Goal: Book appointment/travel/reservation

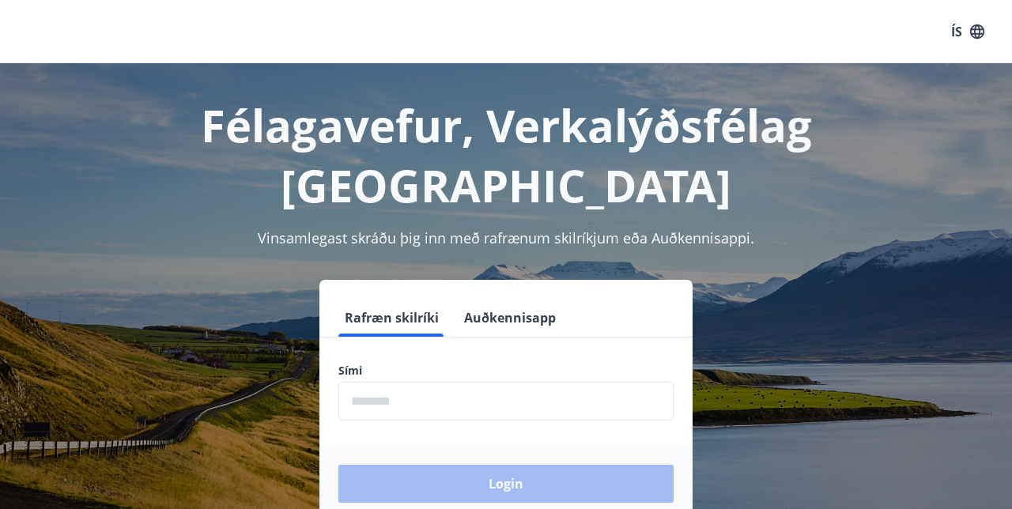
click at [501, 299] on form "Rafræn skilríki Auðkennisapp Sími ​ Login" at bounding box center [505, 410] width 373 height 223
click at [486, 363] on label "Sími" at bounding box center [505, 371] width 335 height 16
click at [431, 382] on input "phone" at bounding box center [505, 401] width 335 height 39
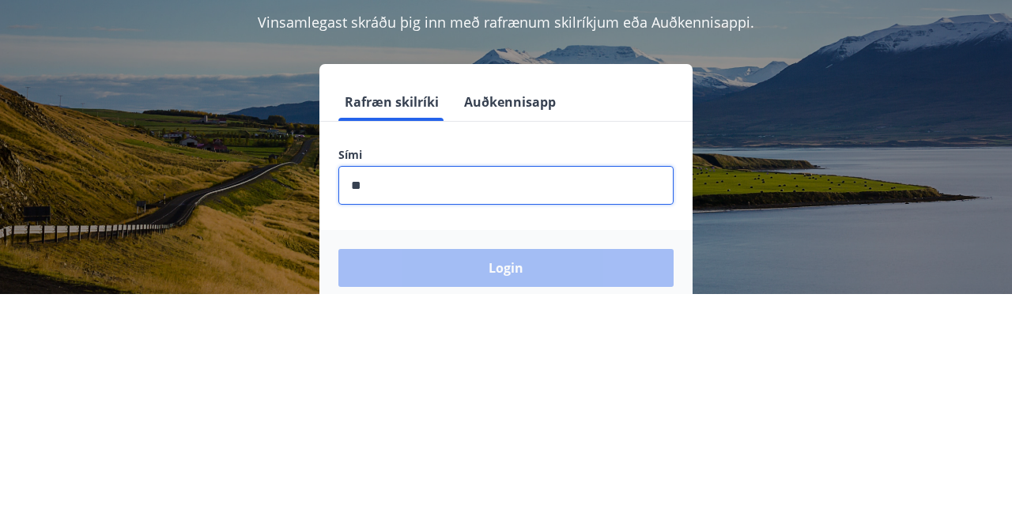
type input "********"
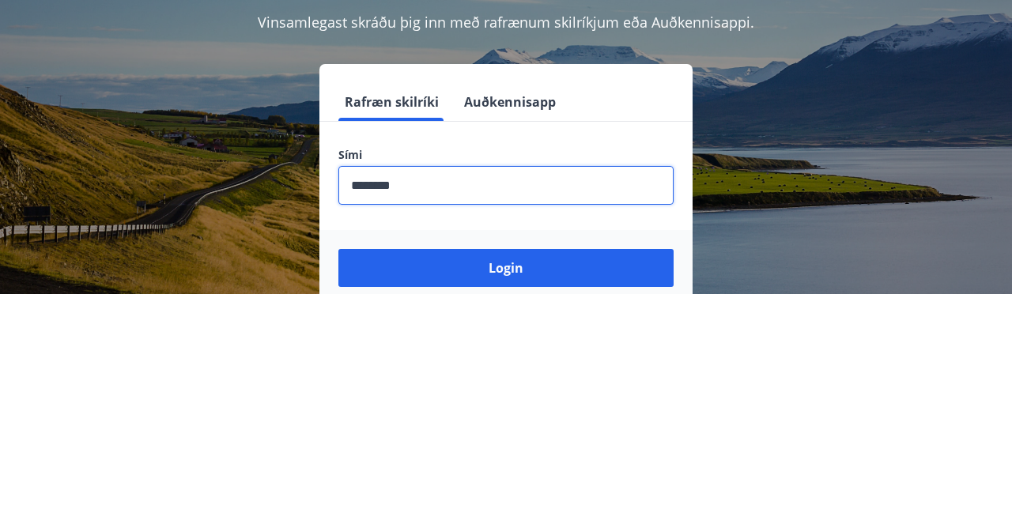
click at [523, 465] on button "Login" at bounding box center [505, 484] width 335 height 38
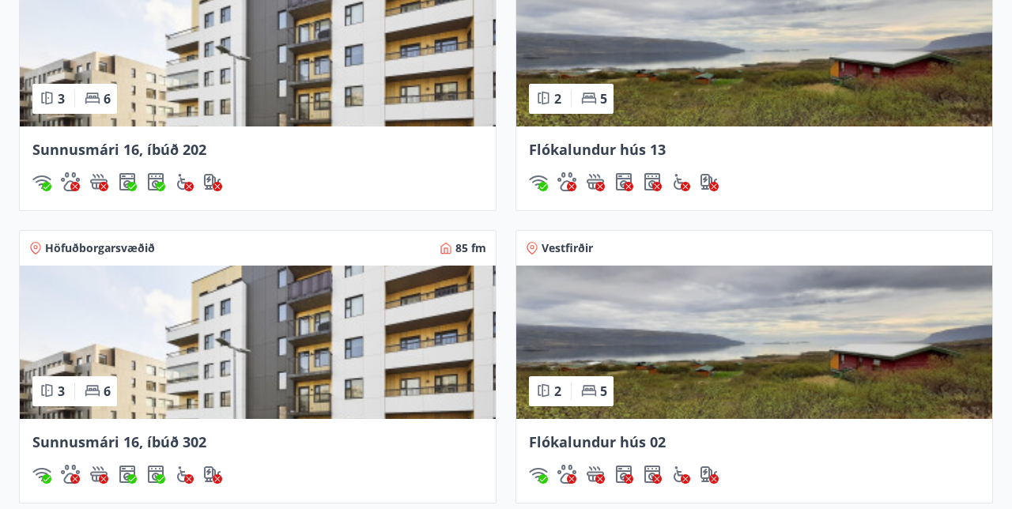
scroll to position [1414, 0]
click at [114, 157] on div "Sunnusmári 16, íbúð 202" at bounding box center [257, 149] width 451 height 21
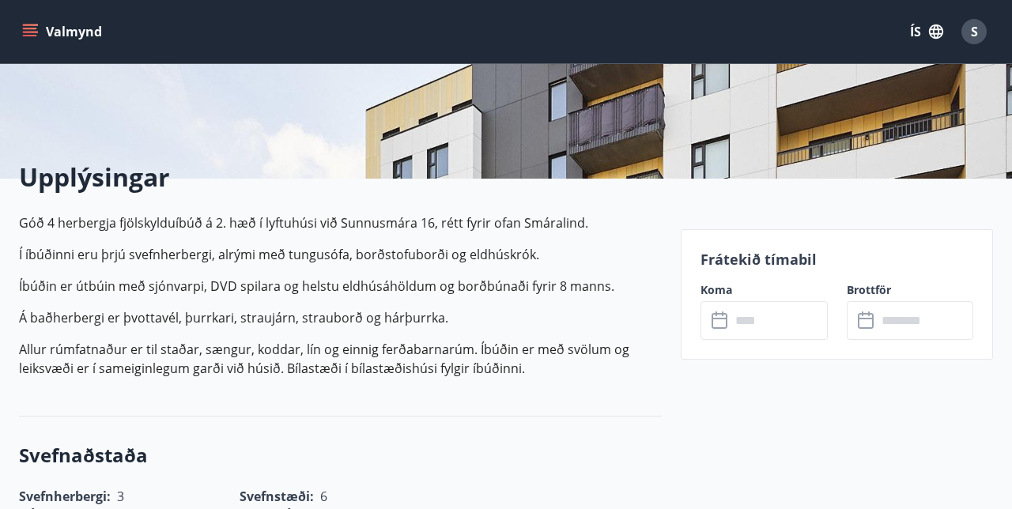
scroll to position [294, 0]
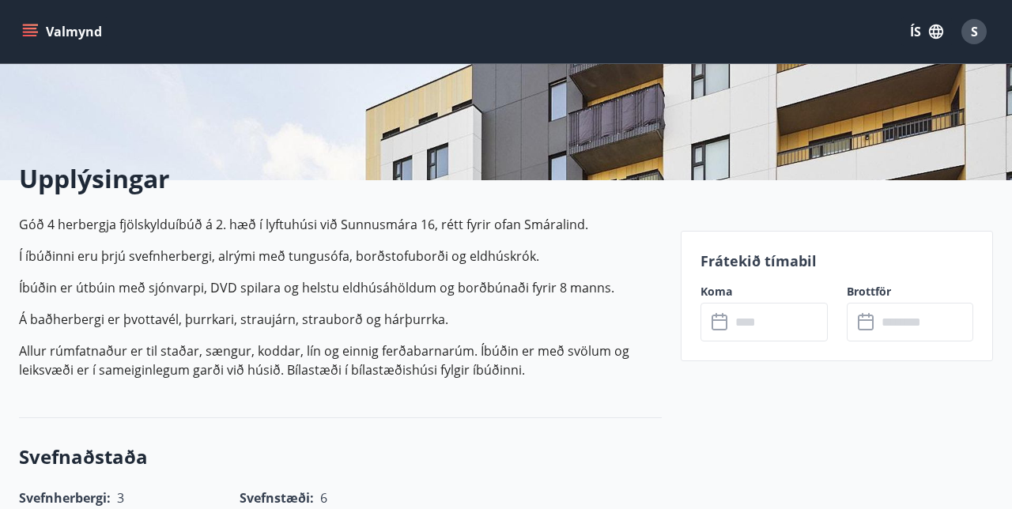
click at [774, 321] on input "text" at bounding box center [779, 322] width 96 height 39
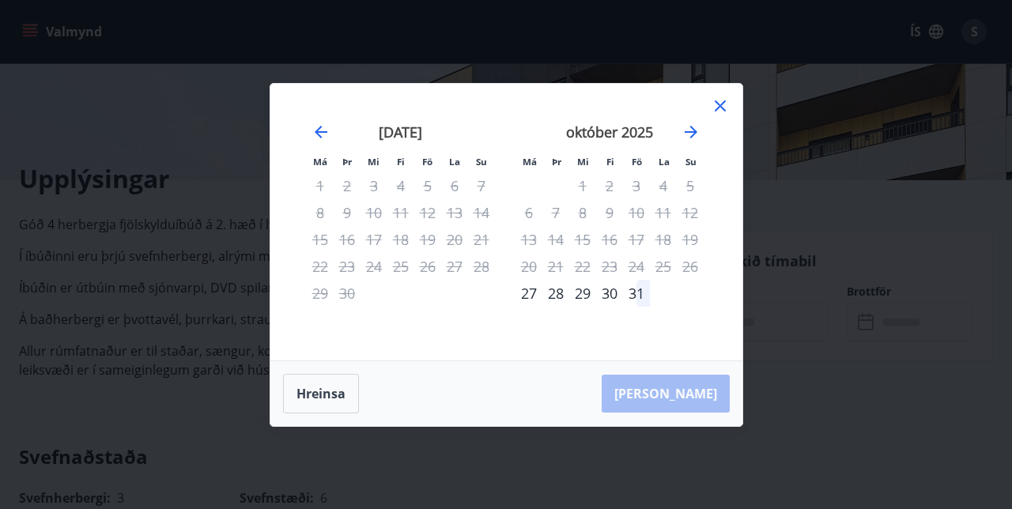
click at [720, 106] on icon at bounding box center [720, 105] width 2 height 2
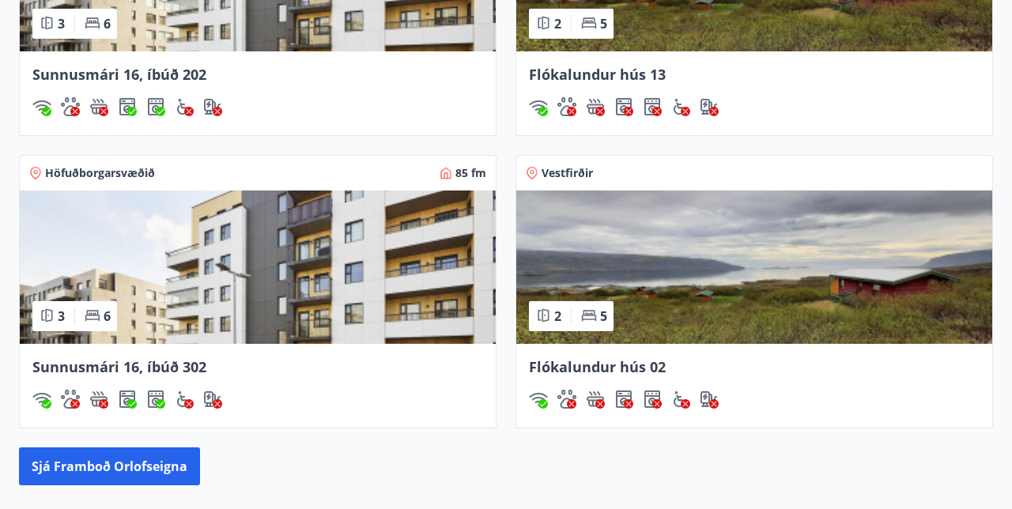
scroll to position [1478, 0]
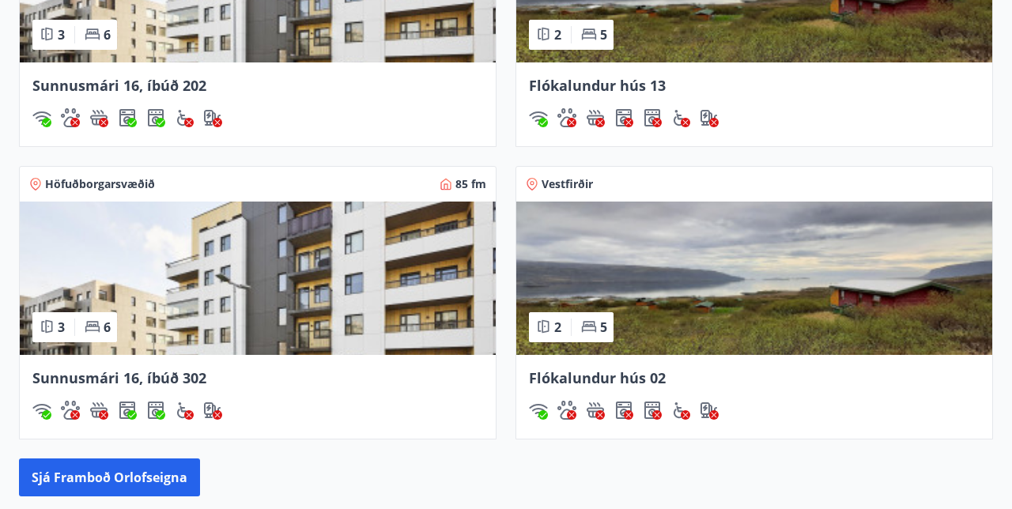
click at [115, 388] on div "Sunnusmári 16, íbúð 302" at bounding box center [258, 397] width 476 height 84
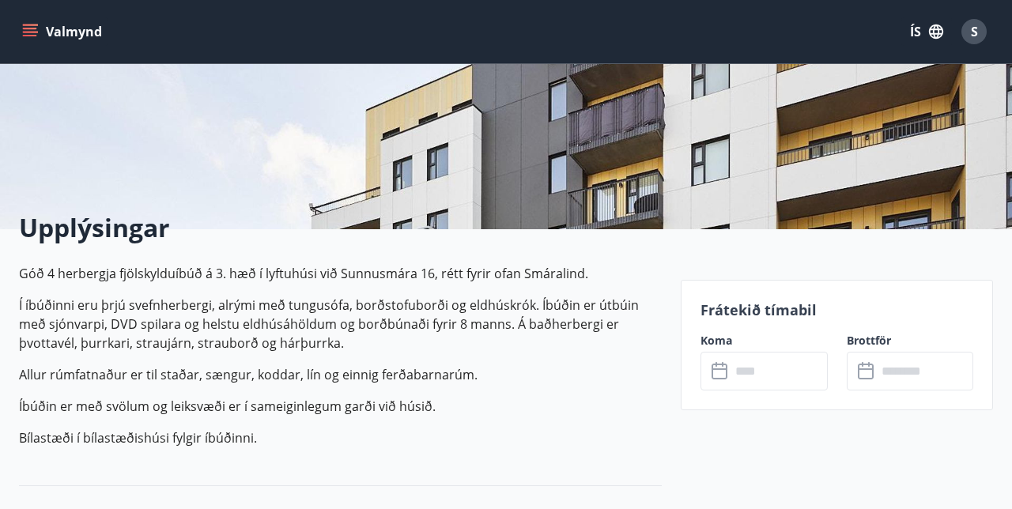
scroll to position [246, 0]
click at [753, 372] on input "text" at bounding box center [779, 370] width 96 height 39
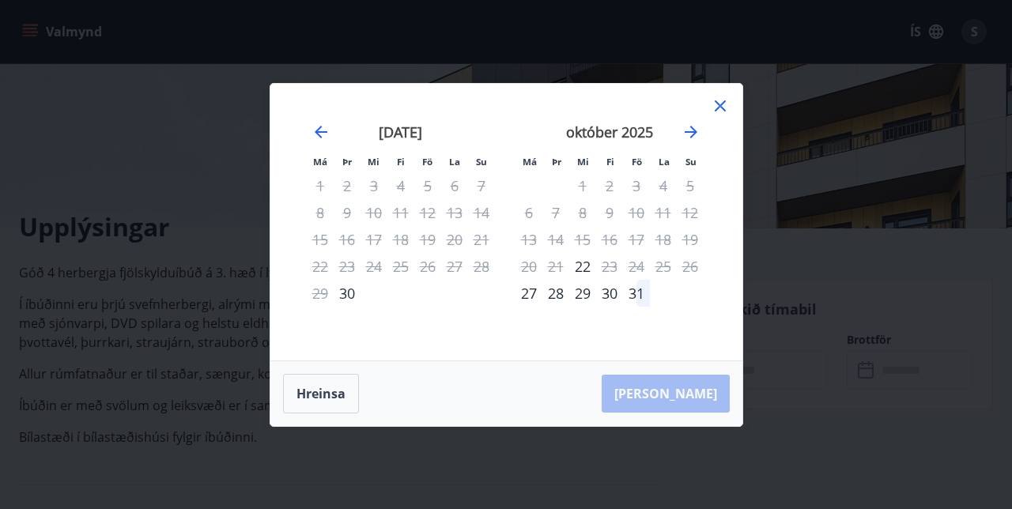
click at [319, 253] on div "15" at bounding box center [320, 239] width 27 height 27
click at [318, 253] on div "15" at bounding box center [320, 239] width 27 height 27
click at [340, 307] on div "30" at bounding box center [347, 293] width 27 height 27
click at [720, 107] on icon at bounding box center [720, 105] width 2 height 2
click at [723, 115] on icon at bounding box center [720, 105] width 19 height 19
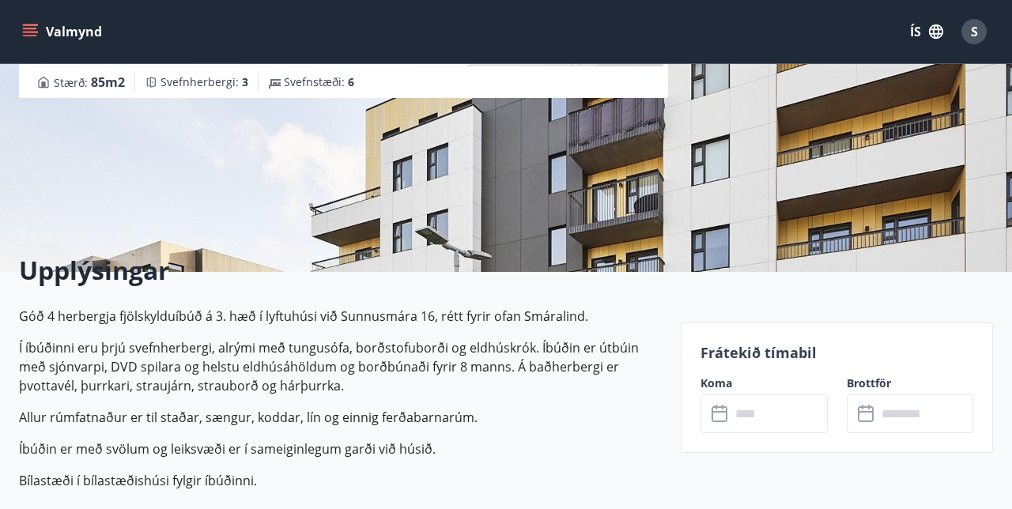
scroll to position [0, 0]
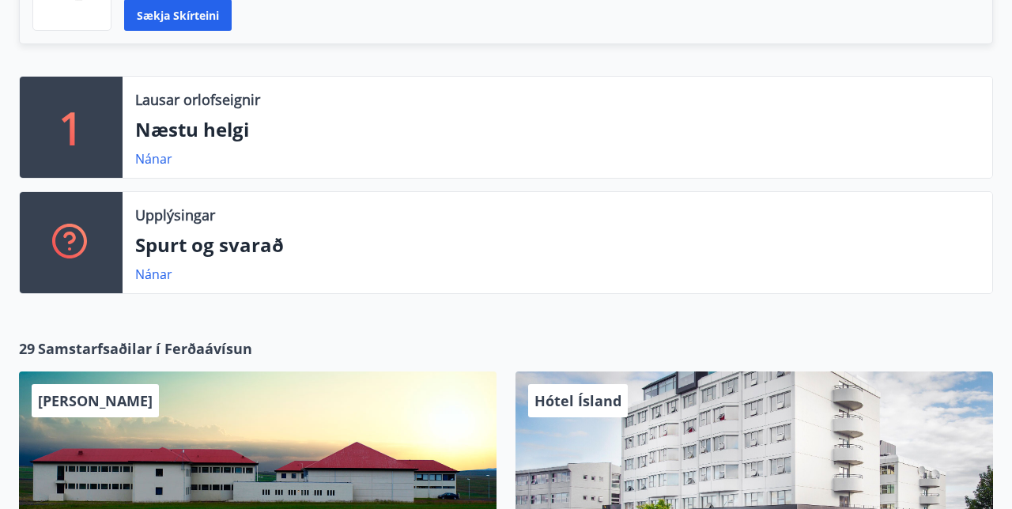
scroll to position [451, 0]
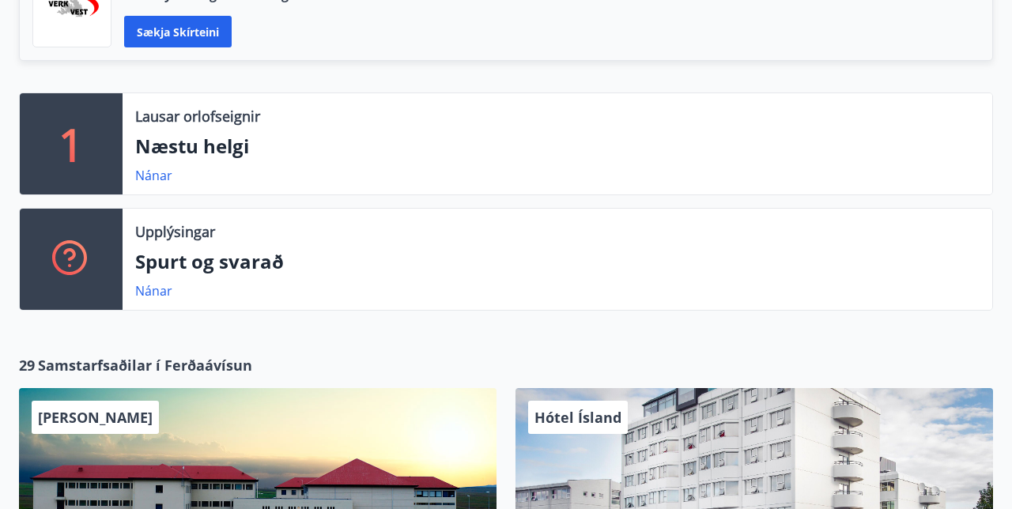
click at [172, 142] on p "Næstu helgi" at bounding box center [557, 146] width 845 height 27
click at [142, 176] on link "Nánar" at bounding box center [153, 175] width 37 height 17
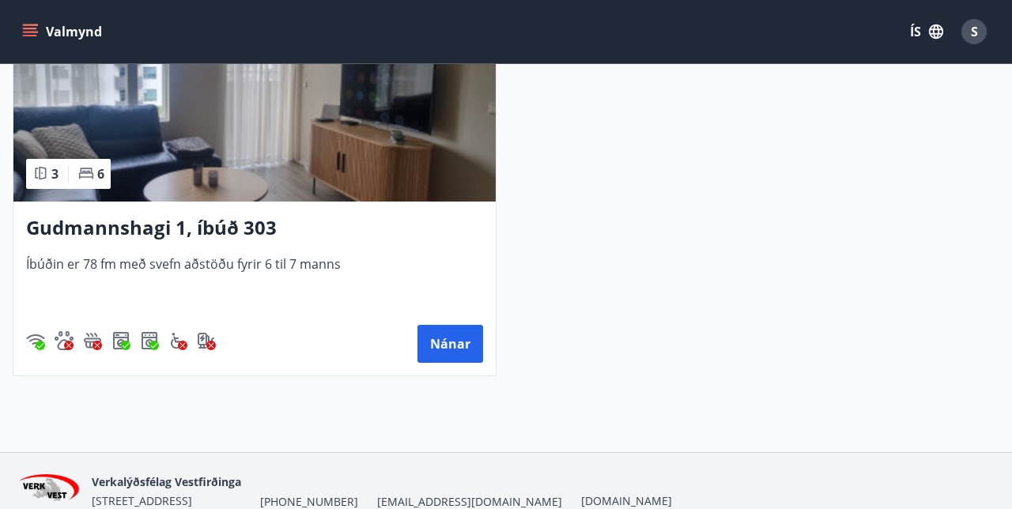
scroll to position [429, 0]
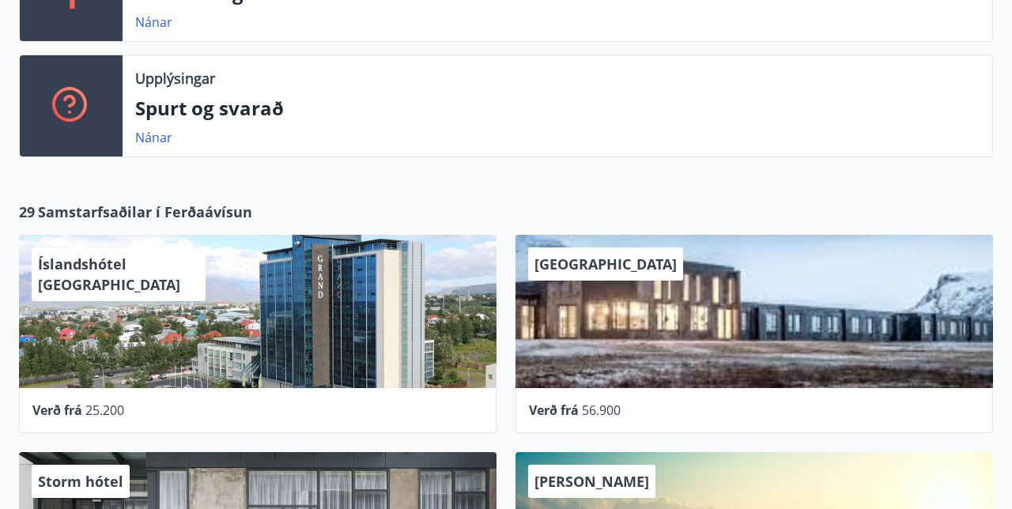
scroll to position [604, 0]
click at [100, 217] on div "Íslandshótel Reykjavík Verð frá 25.200" at bounding box center [248, 324] width 497 height 217
click at [198, 206] on span "Samstarfsaðilar í Ferðaávísun" at bounding box center [145, 212] width 214 height 21
click at [96, 276] on div "Íslandshótel [GEOGRAPHIC_DATA]" at bounding box center [119, 275] width 174 height 54
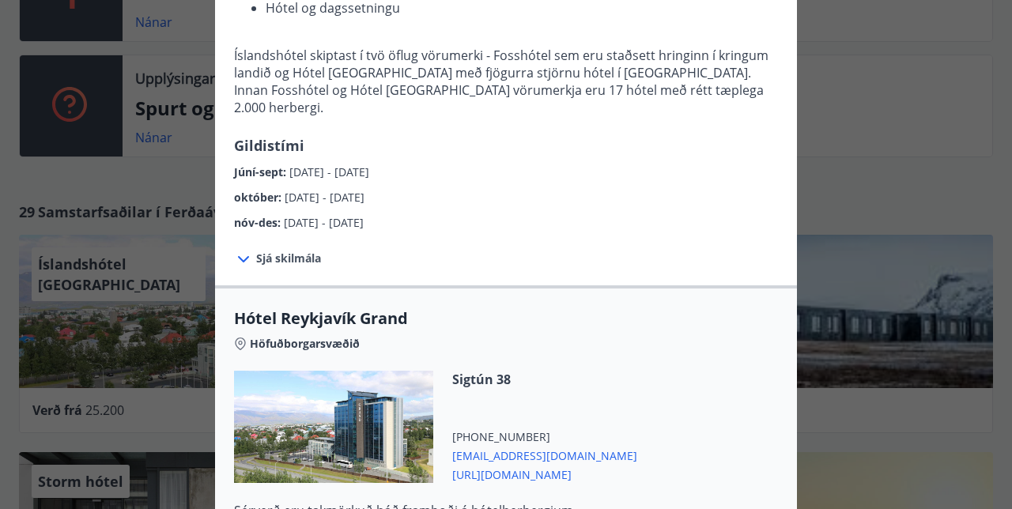
scroll to position [357, 0]
